Goal: Use online tool/utility: Utilize a website feature to perform a specific function

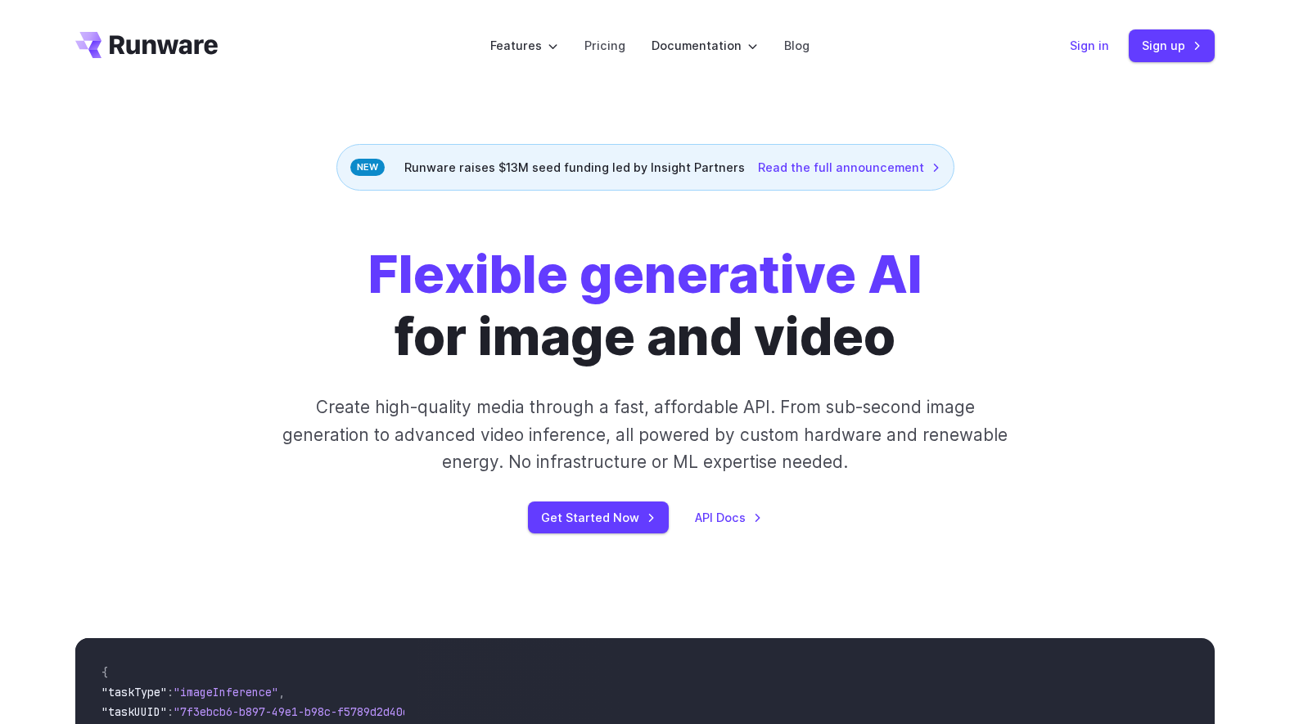
click at [1089, 52] on link "Sign in" at bounding box center [1089, 45] width 39 height 19
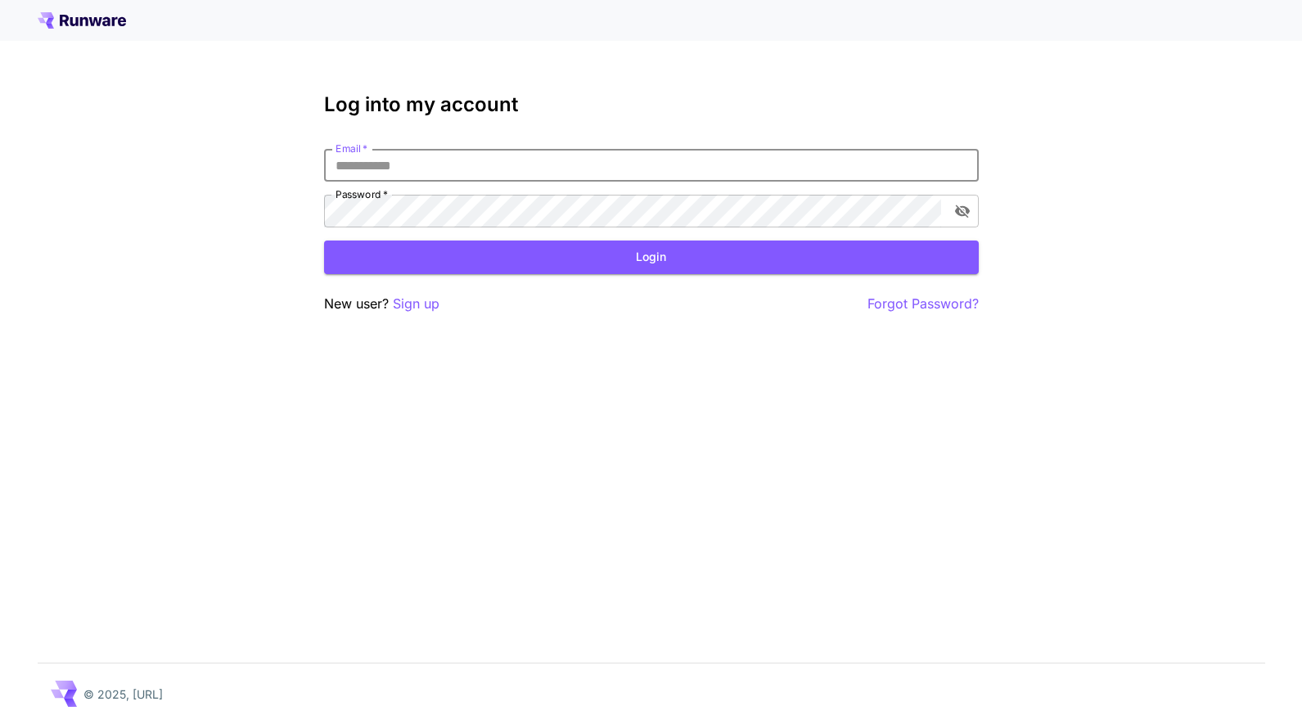
drag, startPoint x: 470, startPoint y: 174, endPoint x: 462, endPoint y: 179, distance: 9.5
click at [468, 177] on input "Email   *" at bounding box center [651, 165] width 655 height 33
click at [0, 723] on com-1password-button at bounding box center [0, 724] width 0 height 0
type input "**********"
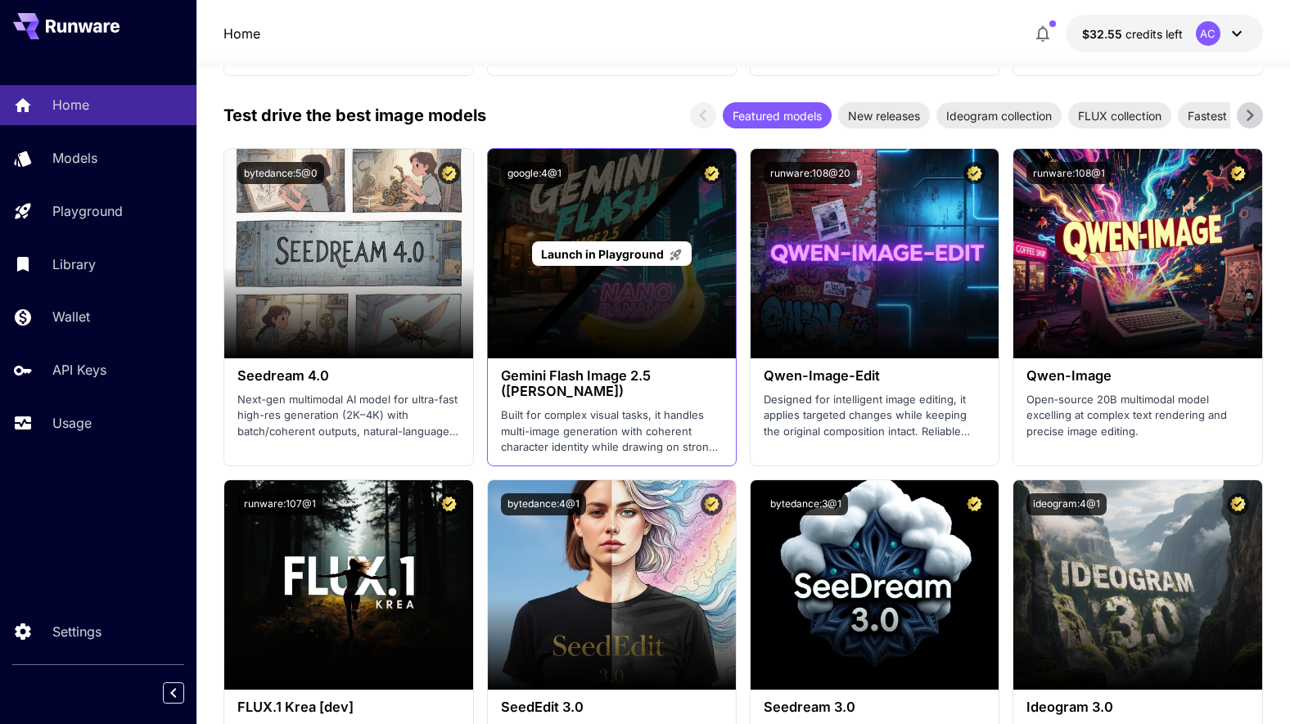
scroll to position [1957, 0]
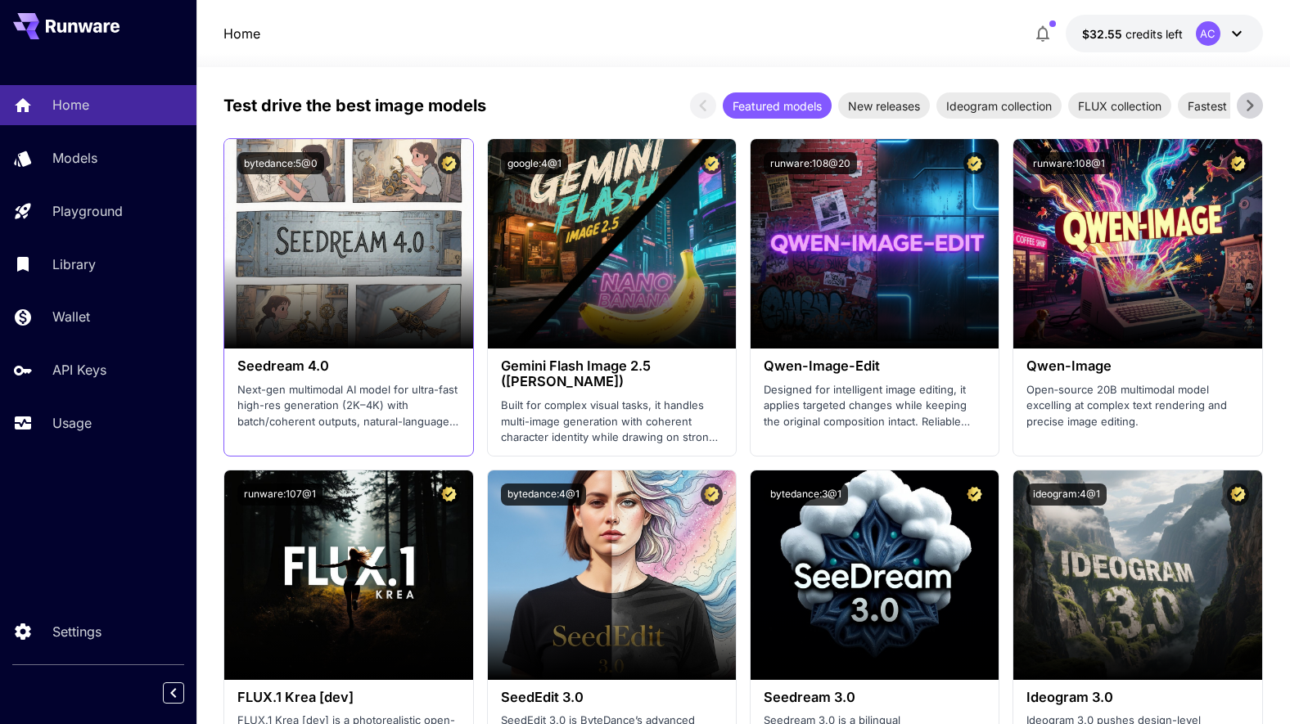
click at [384, 396] on p "Next-gen multimodal AI model for ultra-fast high-res generation (2K–4K) with ba…" at bounding box center [348, 406] width 222 height 48
drag, startPoint x: 331, startPoint y: 358, endPoint x: 304, endPoint y: 366, distance: 28.0
click at [331, 358] on h3 "Seedream 4.0" at bounding box center [348, 366] width 222 height 16
click at [299, 367] on h3 "Seedream 4.0" at bounding box center [348, 366] width 222 height 16
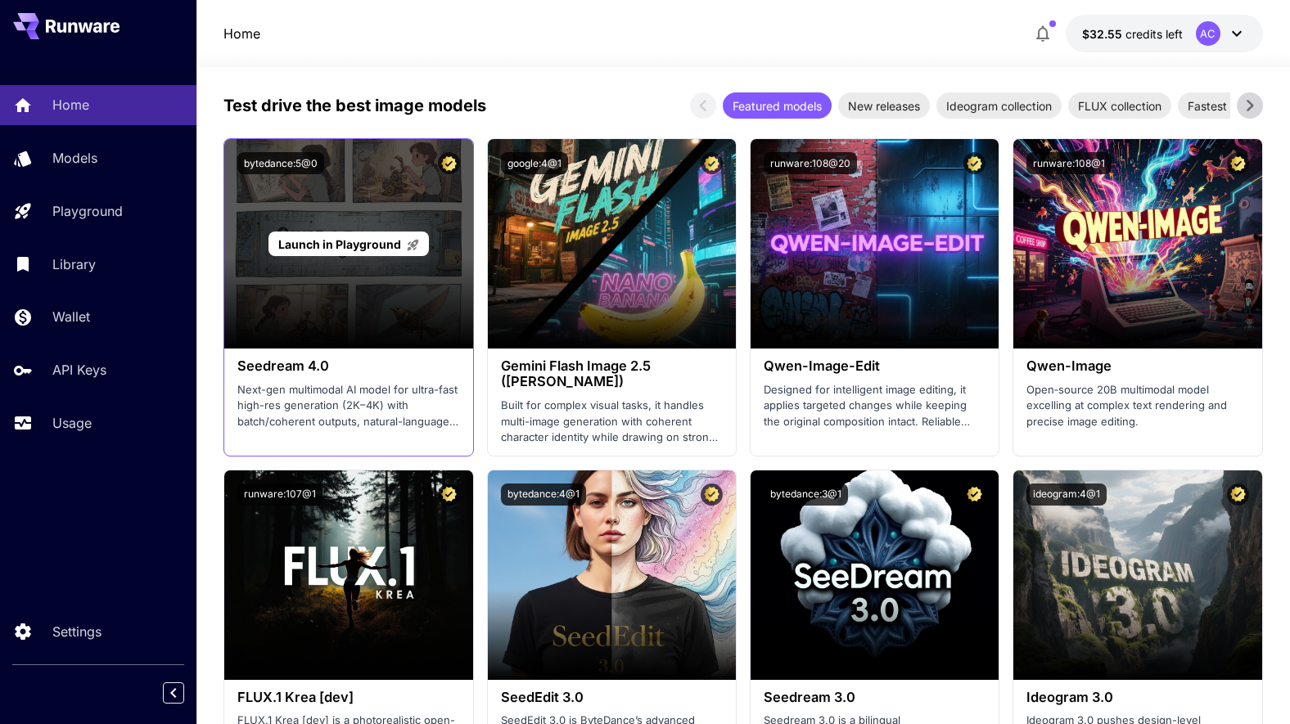
click at [315, 301] on div "Launch in Playground" at bounding box center [348, 243] width 248 height 209
click at [363, 250] on span "Launch in Playground" at bounding box center [339, 244] width 123 height 14
